Goal: Transaction & Acquisition: Purchase product/service

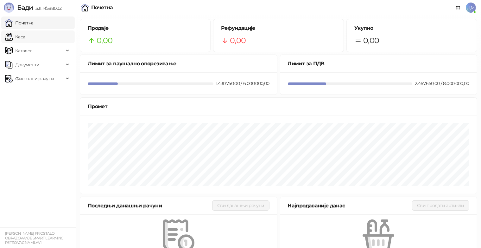
click at [25, 40] on link "Каса" at bounding box center [15, 36] width 20 height 13
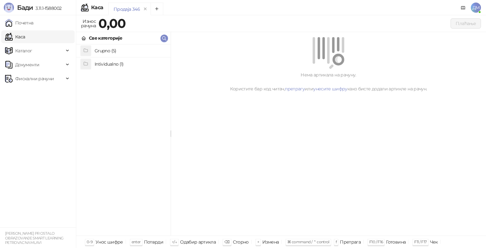
click at [104, 54] on h4 "Grupno (5)" at bounding box center [130, 51] width 71 height 10
click at [107, 79] on h4 "Junior" at bounding box center [130, 77] width 71 height 10
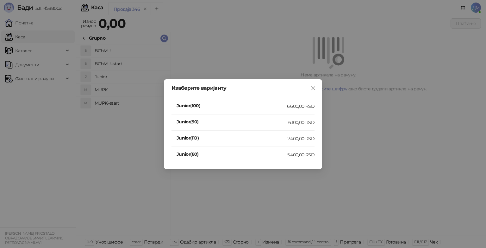
click at [264, 134] on h4 "Junior(110)" at bounding box center [232, 137] width 111 height 7
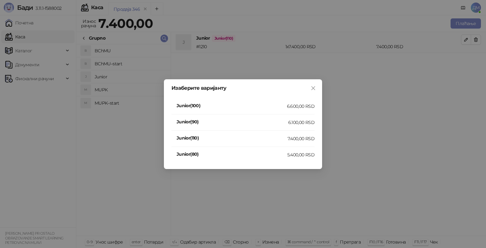
click at [262, 137] on div "Изаберите варијанту Junior(100) 6.600,00 RSD Junior(90) 6.100,00 RSD Junior(110…" at bounding box center [243, 124] width 486 height 248
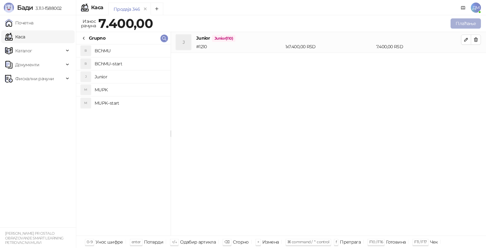
click at [469, 21] on button "Плаћање" at bounding box center [466, 23] width 30 height 10
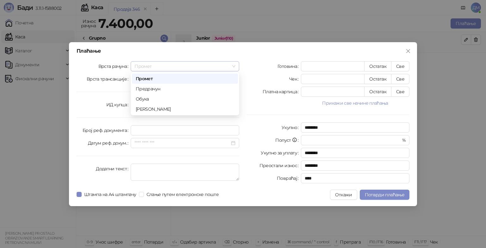
click at [194, 65] on span "Промет" at bounding box center [185, 66] width 101 height 10
click at [149, 110] on div "[PERSON_NAME]" at bounding box center [185, 108] width 98 height 7
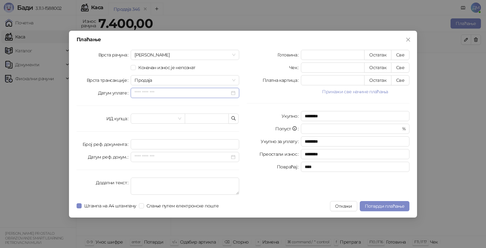
click at [176, 94] on input "Датум уплате" at bounding box center [182, 92] width 95 height 7
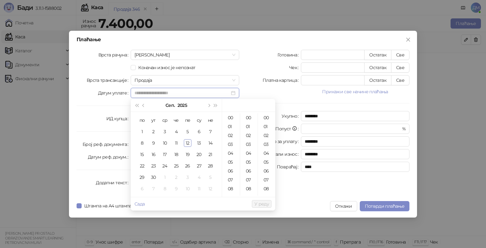
type input "**********"
click at [229, 156] on div "21" at bounding box center [231, 153] width 15 height 9
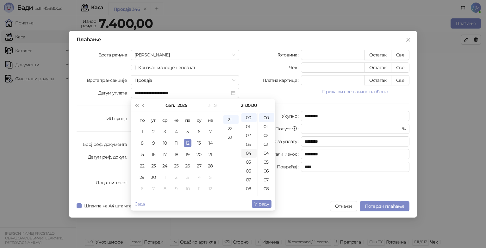
scroll to position [185, 0]
click at [251, 118] on div "30" at bounding box center [249, 119] width 15 height 9
click at [268, 145] on div "03" at bounding box center [266, 144] width 15 height 9
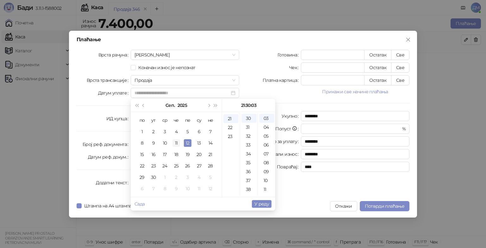
click at [178, 142] on div "11" at bounding box center [177, 143] width 8 height 8
type input "**********"
click at [267, 204] on span "У реду" at bounding box center [262, 204] width 15 height 6
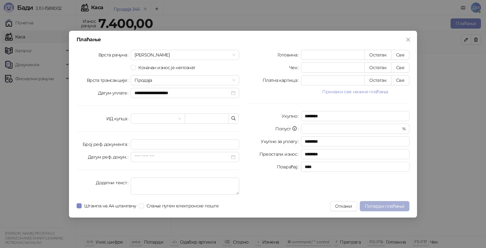
click at [382, 204] on span "Потврди плаћање" at bounding box center [385, 206] width 40 height 6
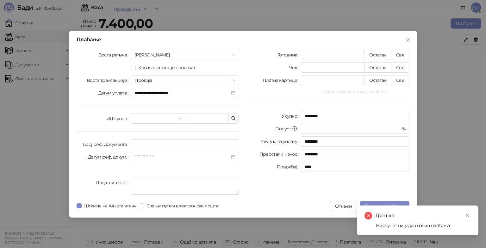
click at [356, 91] on button "Прикажи све начине плаћања" at bounding box center [355, 92] width 109 height 8
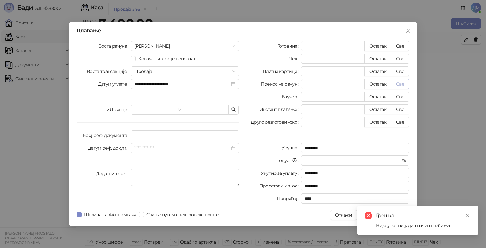
click at [396, 84] on button "Све" at bounding box center [400, 84] width 18 height 10
type input "****"
click at [469, 214] on icon "close" at bounding box center [468, 215] width 4 height 4
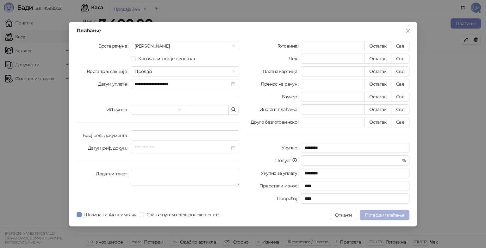
click at [387, 211] on button "Потврди плаћање" at bounding box center [385, 215] width 50 height 10
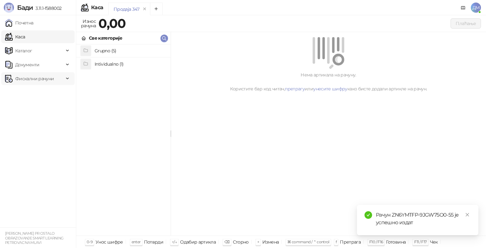
click at [26, 79] on span "Фискални рачуни" at bounding box center [34, 78] width 39 height 13
click at [25, 90] on link "Издати рачуни" at bounding box center [29, 92] width 42 height 13
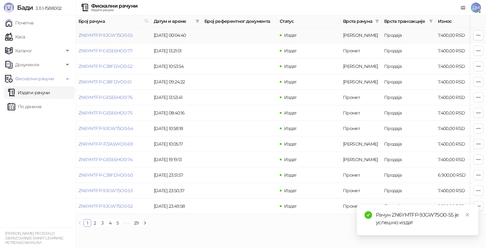
click at [117, 32] on td "ZN6YMTFP-9JGW75O0-55" at bounding box center [113, 36] width 75 height 16
click at [117, 35] on link "ZN6YMTFP-9JGW75O0-55" at bounding box center [106, 35] width 54 height 6
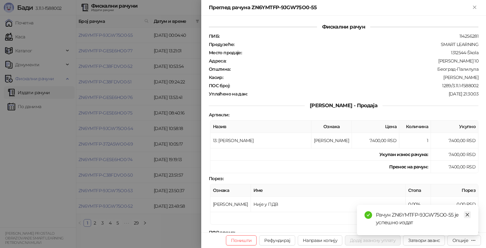
click at [469, 215] on icon "close" at bounding box center [468, 214] width 4 height 4
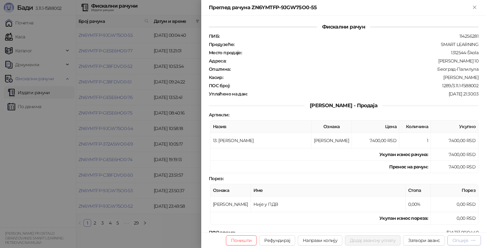
click at [457, 242] on div "Опције" at bounding box center [461, 240] width 16 height 6
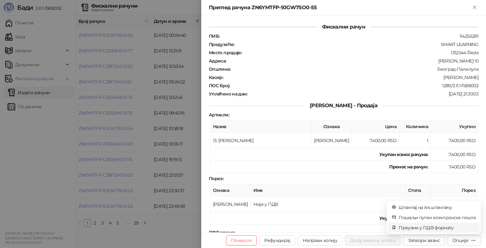
click at [433, 223] on li "Преузми у ПДФ формату" at bounding box center [434, 227] width 92 height 10
